Goal: Task Accomplishment & Management: Use online tool/utility

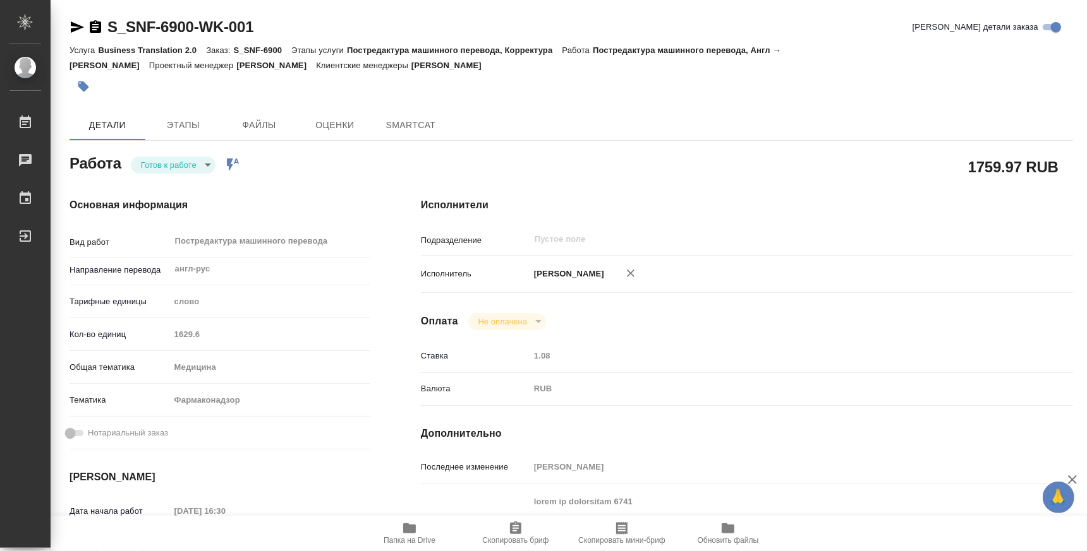
type textarea "x"
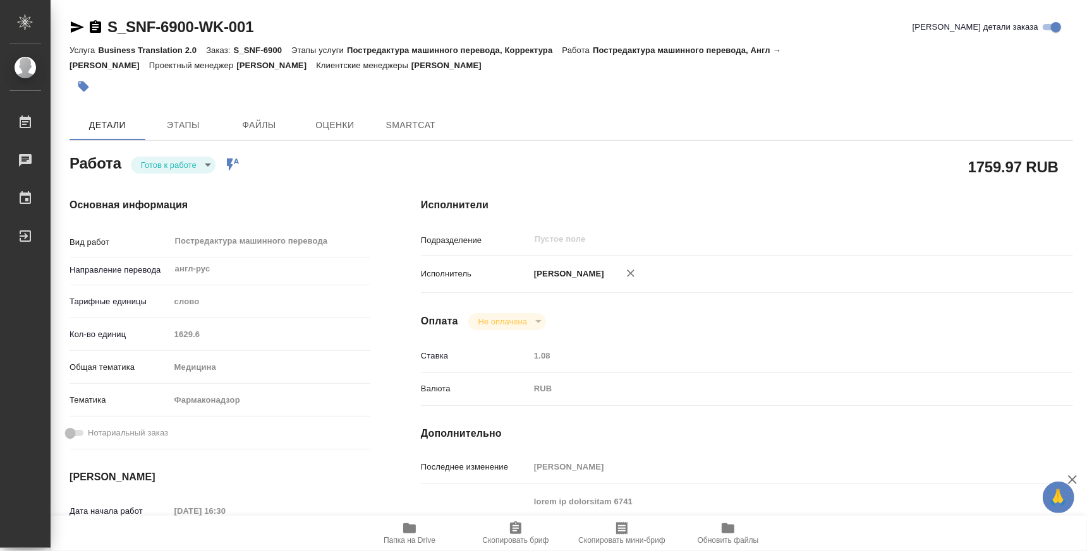
type textarea "x"
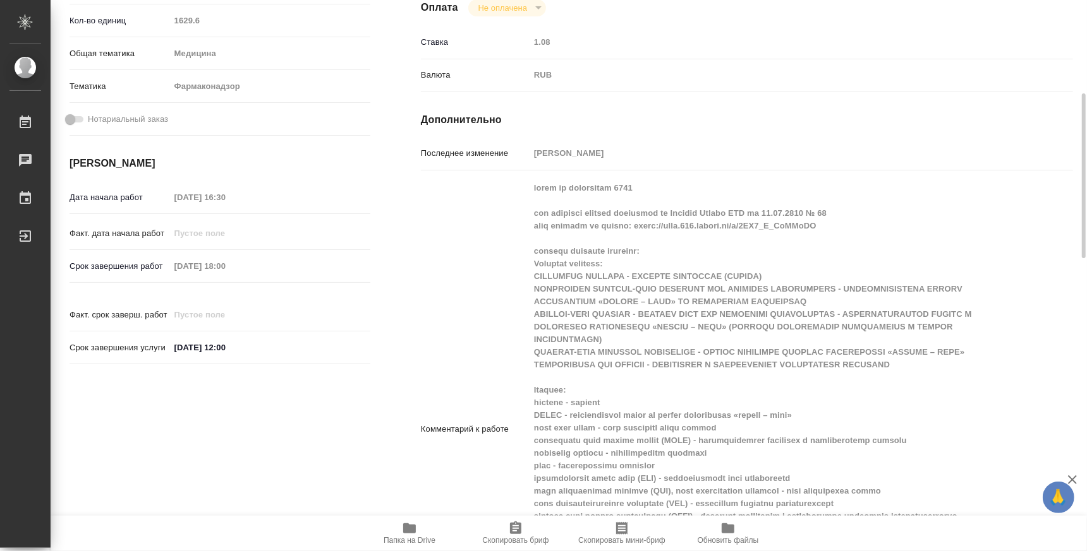
type textarea "x"
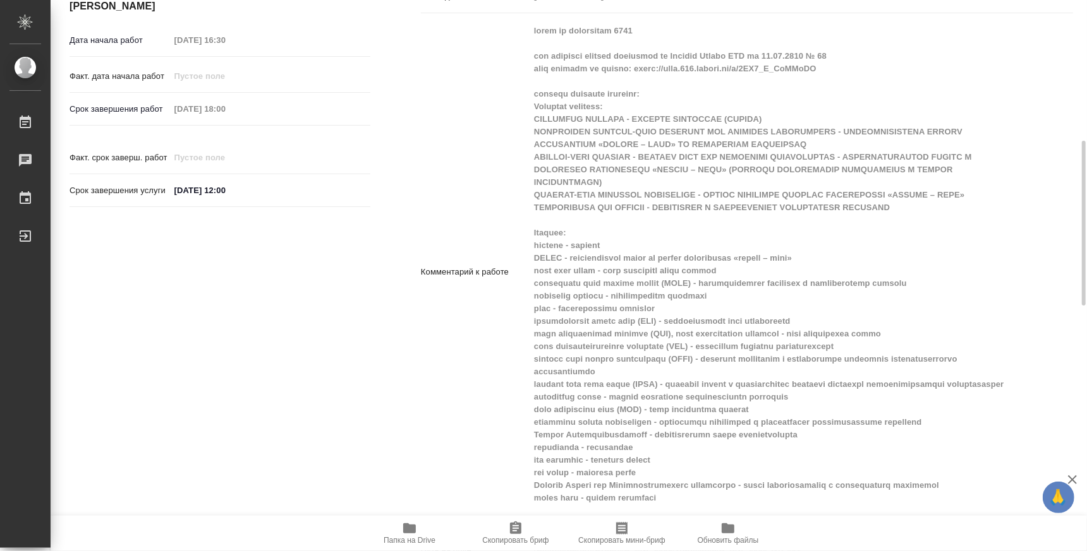
type textarea "x"
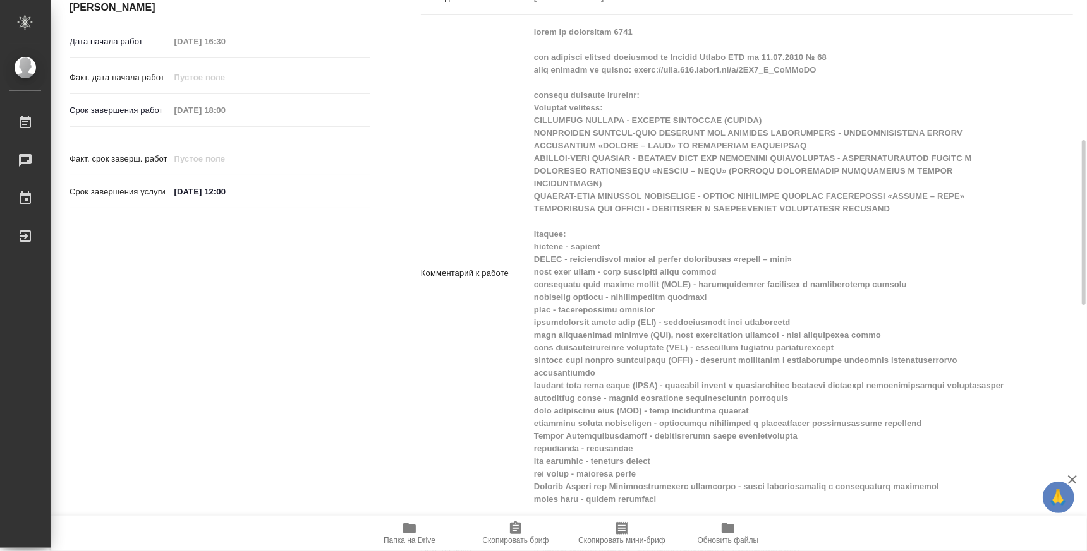
scroll to position [390, 0]
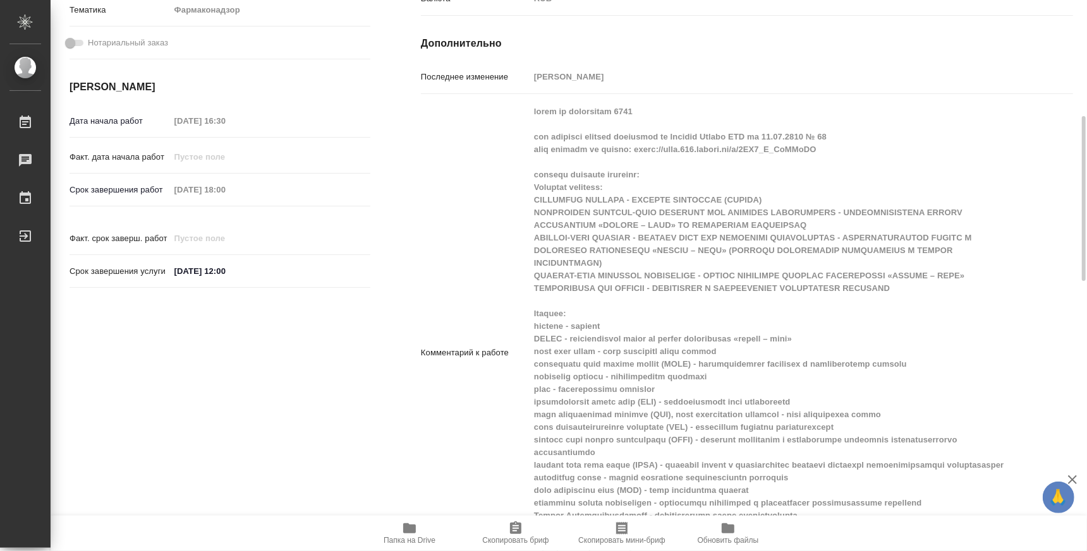
type textarea "x"
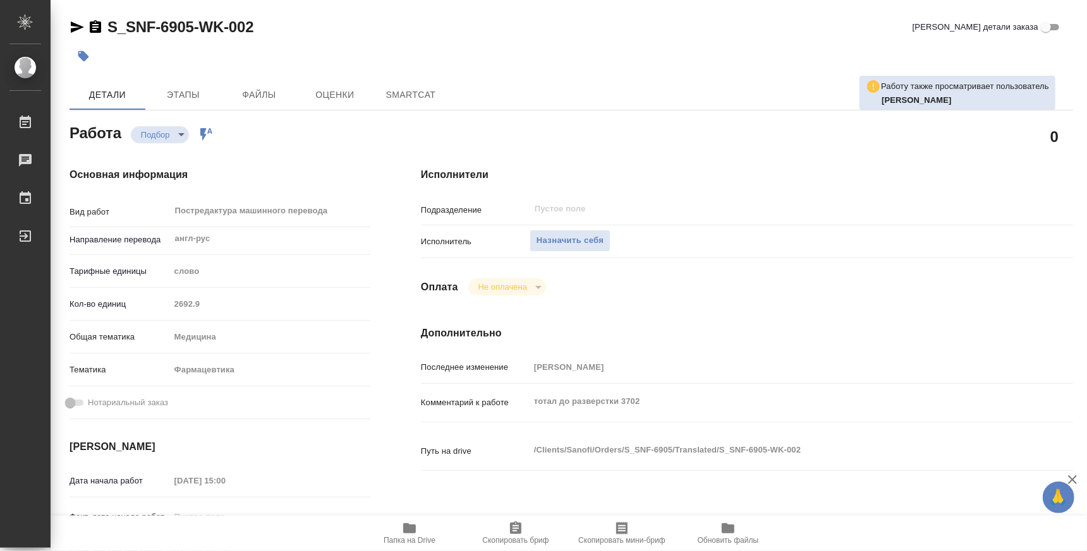
type textarea "x"
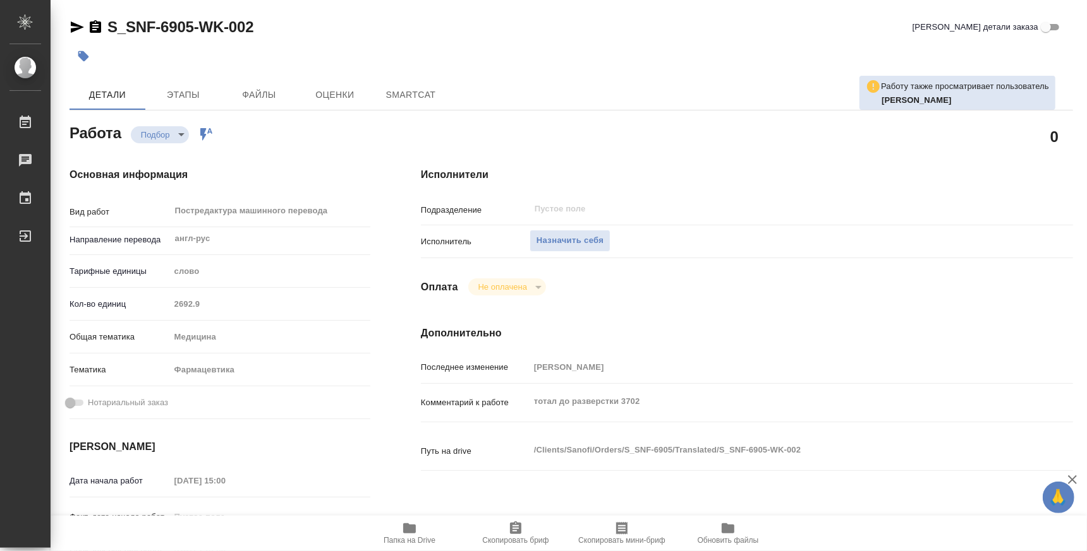
type textarea "x"
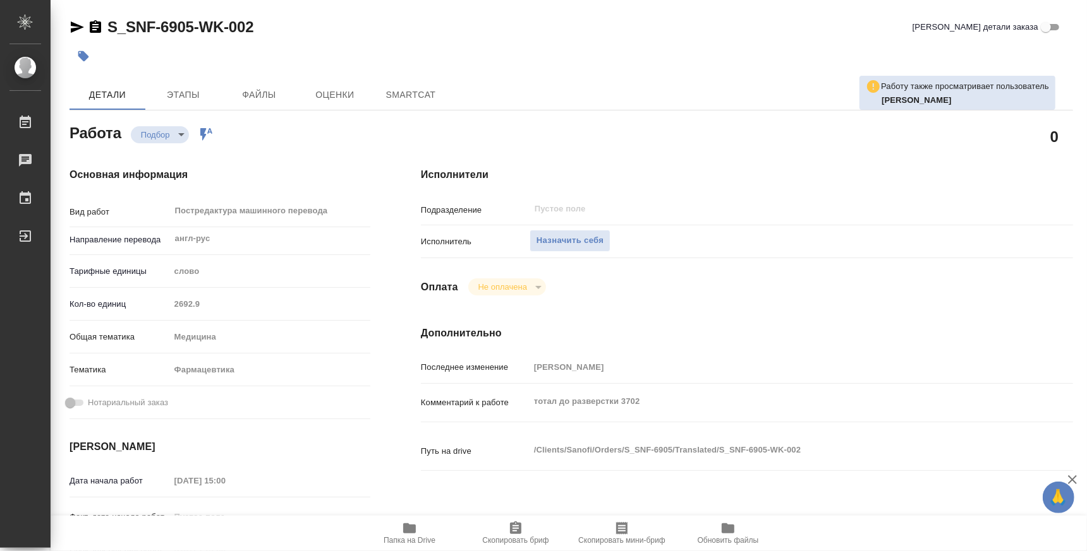
type textarea "x"
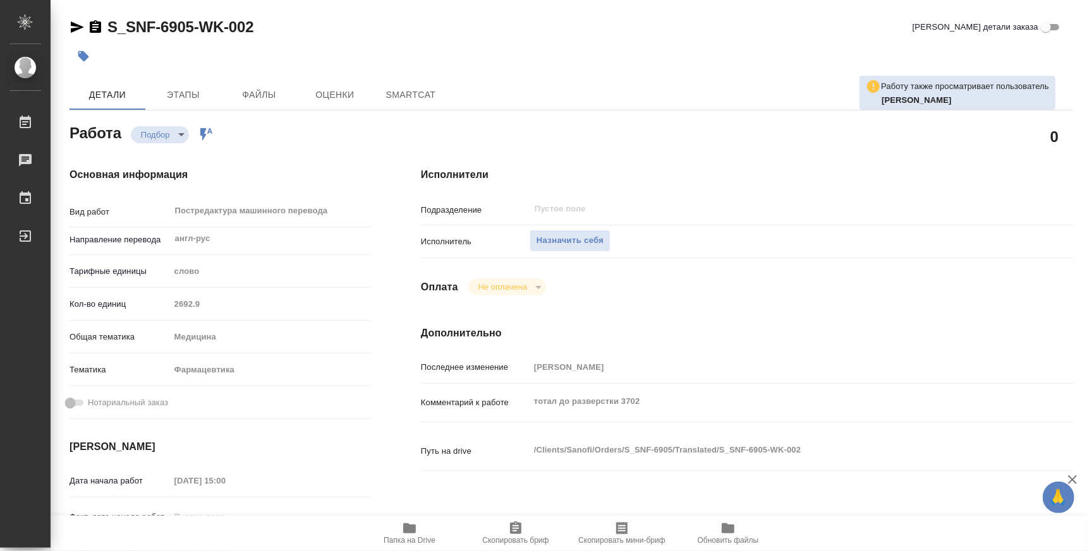
type textarea "x"
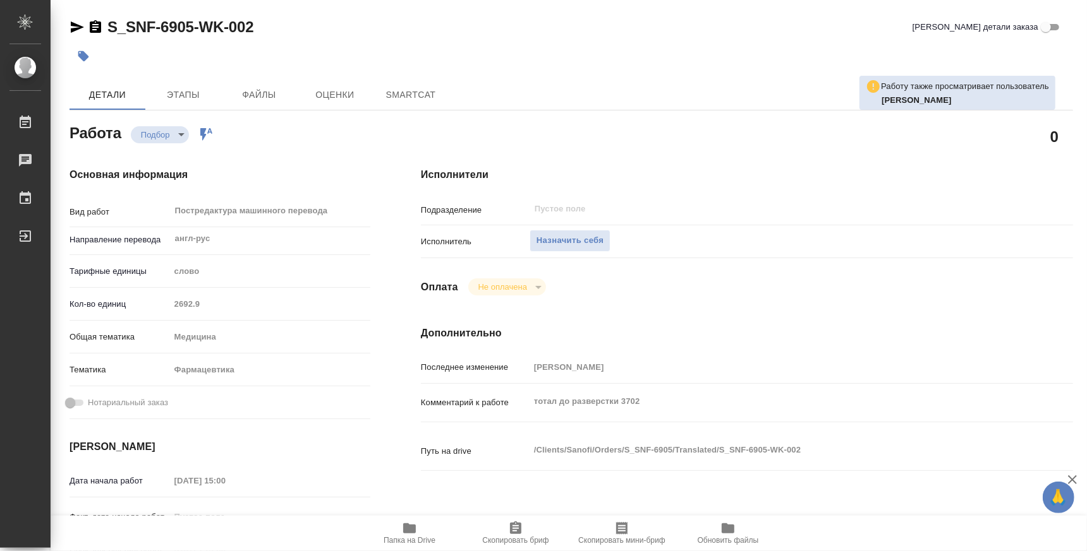
scroll to position [78, 0]
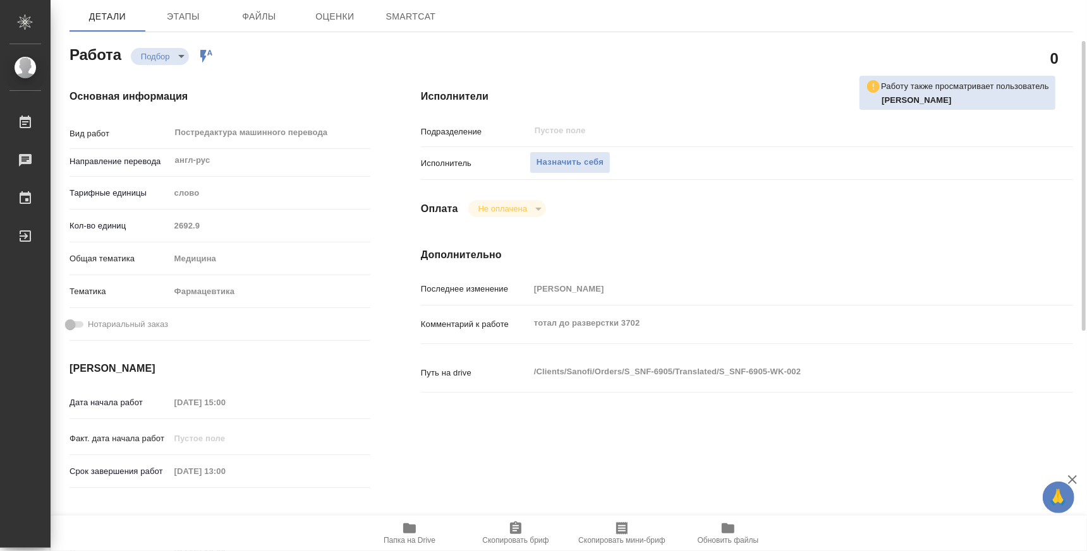
type textarea "x"
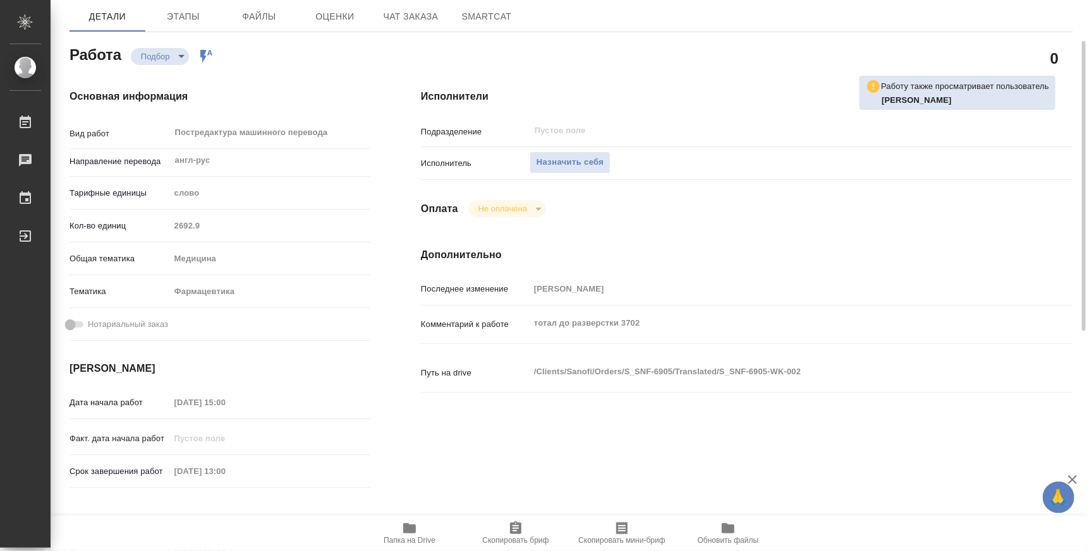
type textarea "x"
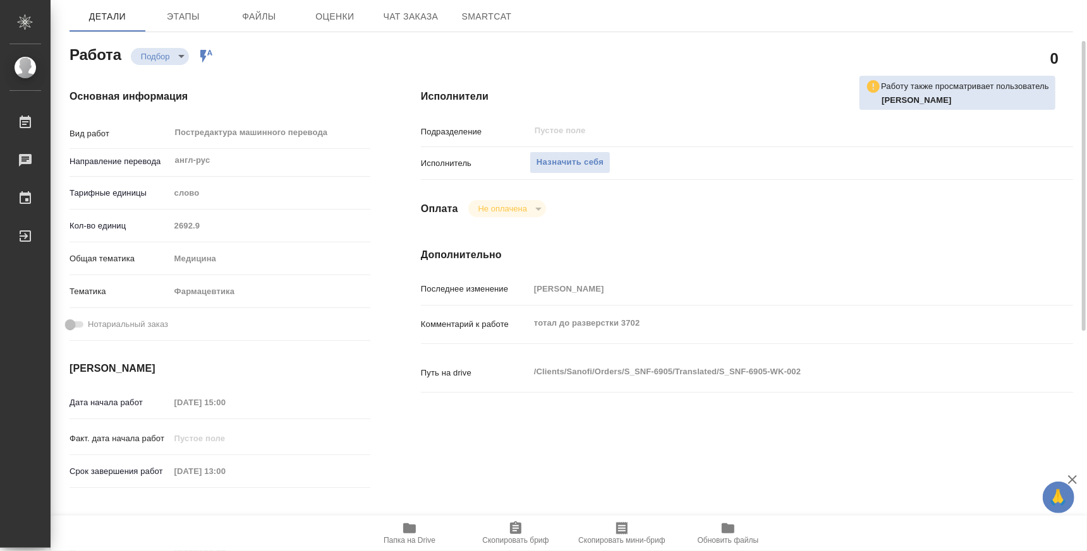
click at [414, 526] on icon "button" at bounding box center [409, 529] width 13 height 10
type textarea "x"
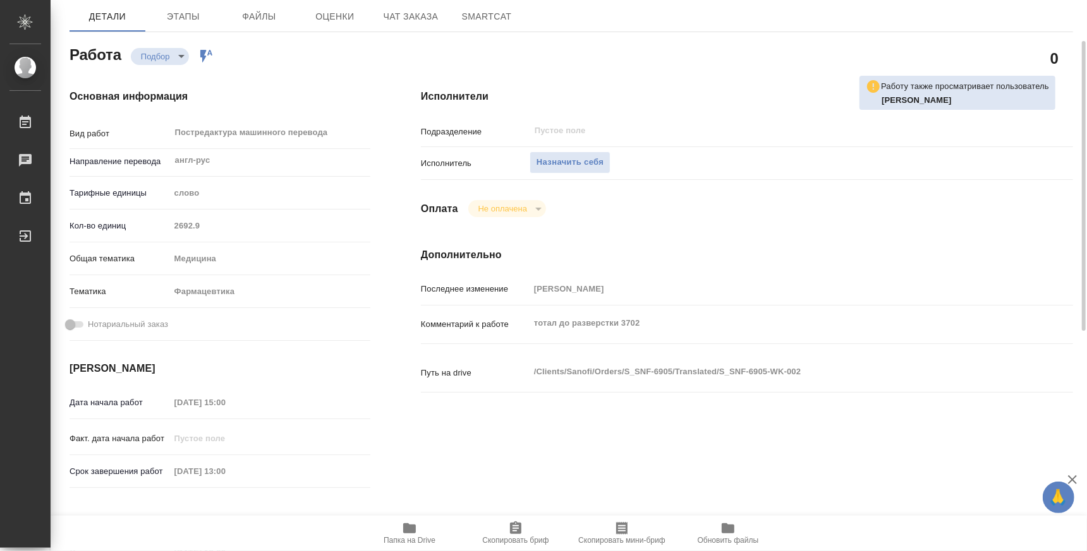
type textarea "x"
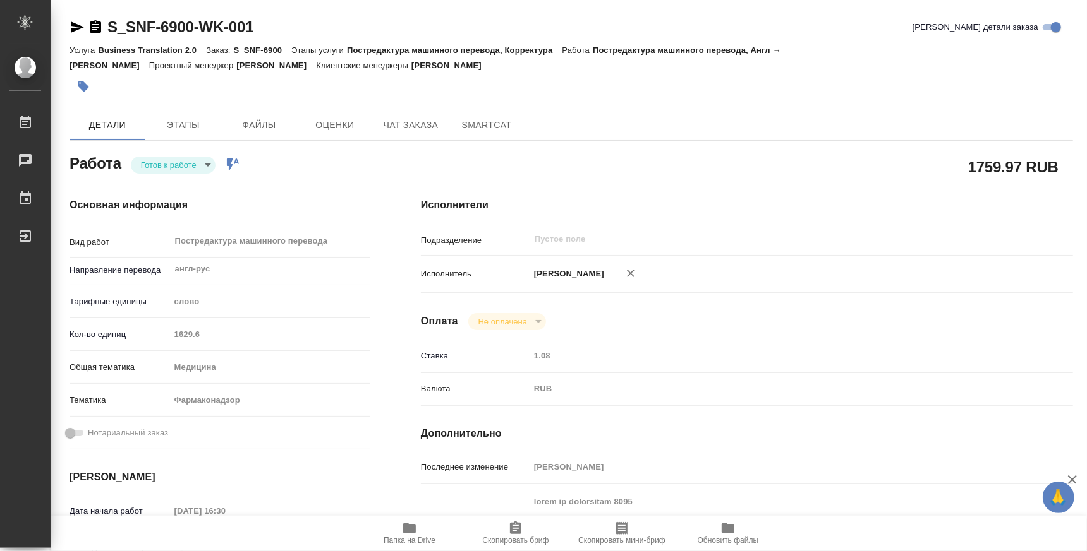
scroll to position [390, 0]
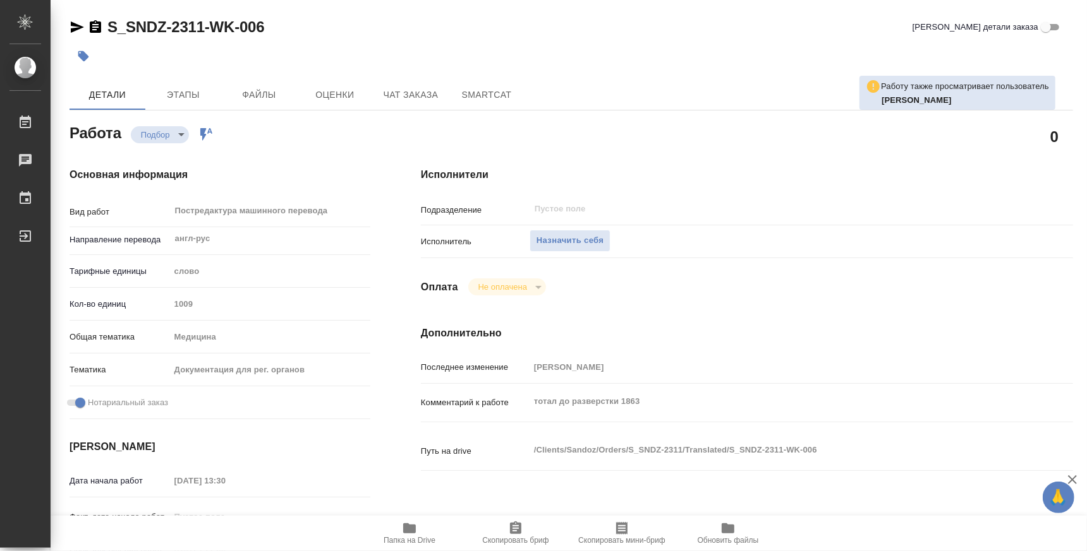
click at [406, 539] on span "Папка на Drive" at bounding box center [409, 540] width 52 height 9
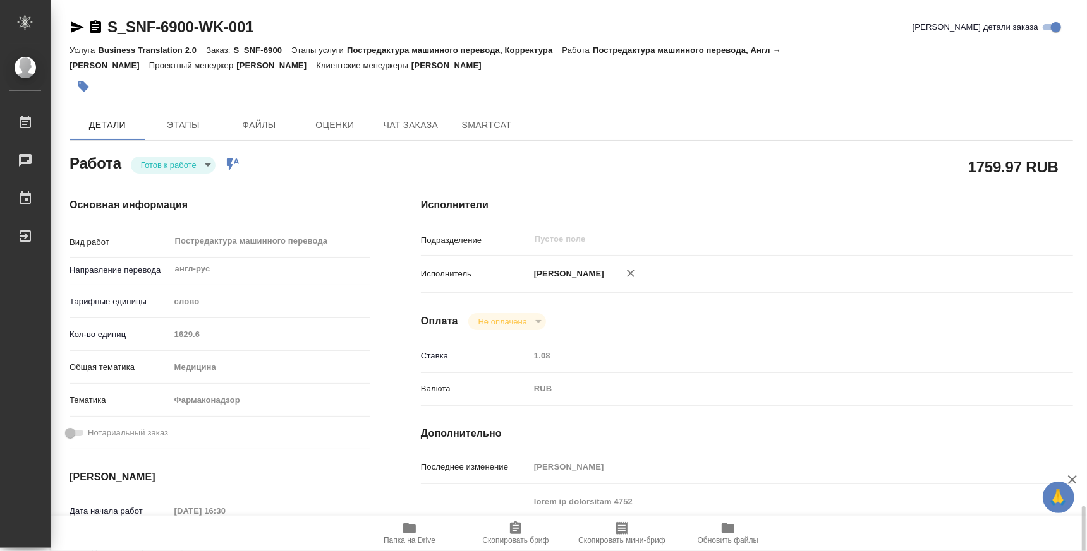
scroll to position [548, 0]
